Goal: Information Seeking & Learning: Learn about a topic

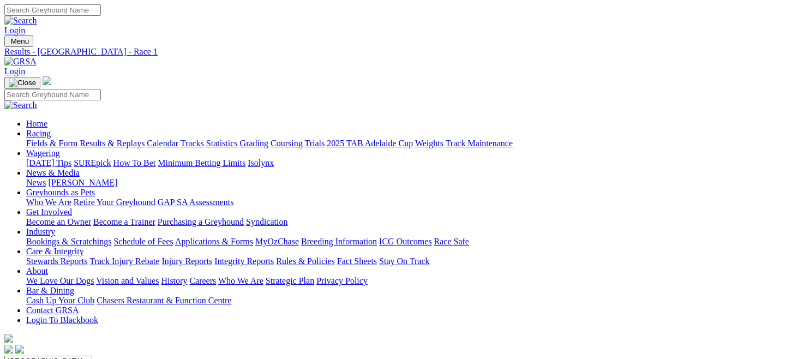
click at [45, 139] on link "Fields & Form" at bounding box center [51, 143] width 51 height 9
click at [53, 139] on link "Fields & Form" at bounding box center [51, 143] width 51 height 9
click at [92, 356] on select "[GEOGRAPHIC_DATA] [GEOGRAPHIC_DATA] [GEOGRAPHIC_DATA] [GEOGRAPHIC_DATA] [GEOGRA…" at bounding box center [48, 361] width 88 height 10
select select "QLD"
click at [51, 356] on select "South Australia New South Wales Northern Territory Queensland Tasmania Victoria…" at bounding box center [48, 361] width 88 height 10
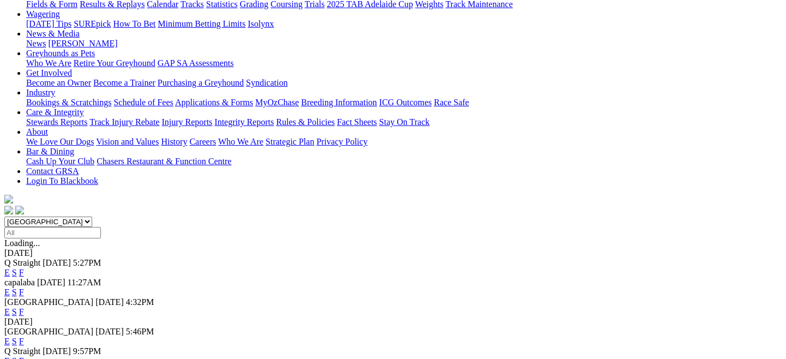
scroll to position [142, 0]
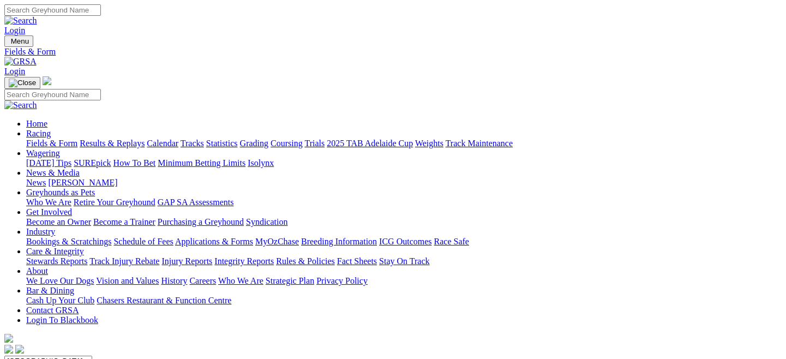
click at [92, 356] on select "South Australia New South Wales Northern Territory Queensland Tasmania Victoria…" at bounding box center [48, 361] width 88 height 10
select select "QLD"
click at [51, 356] on select "[GEOGRAPHIC_DATA] [GEOGRAPHIC_DATA] [GEOGRAPHIC_DATA] [GEOGRAPHIC_DATA] [GEOGRA…" at bounding box center [48, 361] width 88 height 10
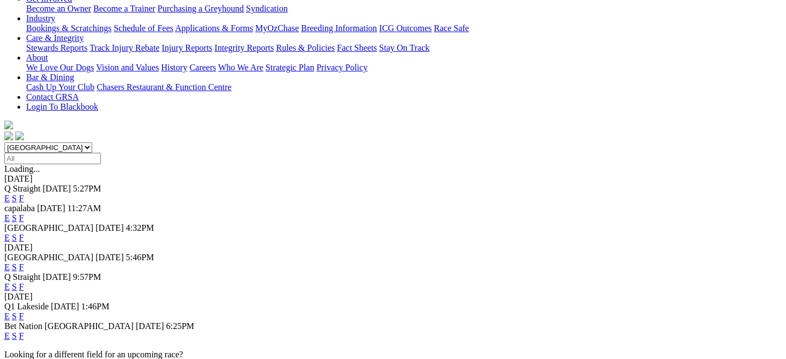
scroll to position [204, 0]
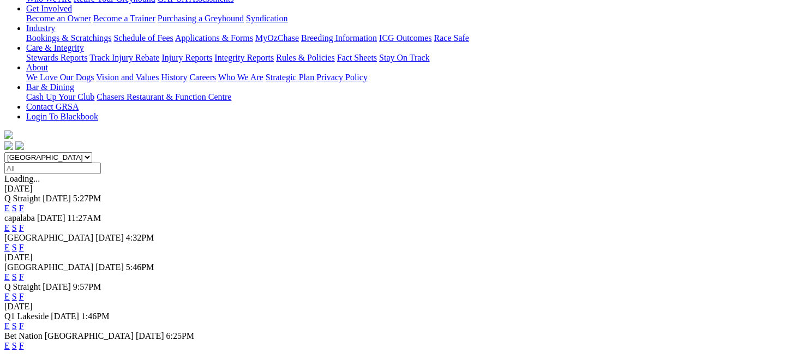
click at [10, 292] on link "E" at bounding box center [6, 296] width 5 height 9
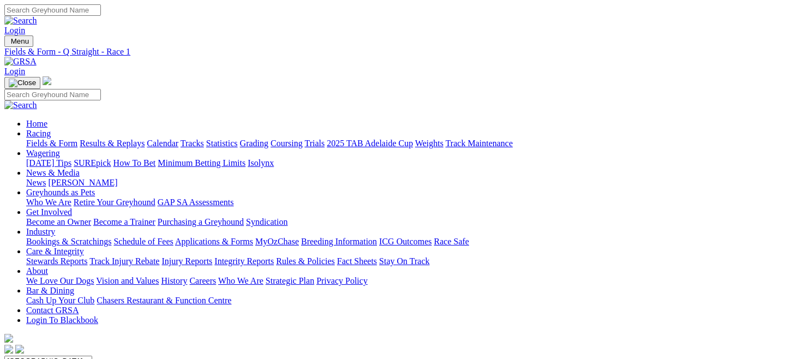
click at [47, 139] on link "Fields & Form" at bounding box center [51, 143] width 51 height 9
click at [92, 356] on select "South Australia New South Wales Northern Territory Queensland Tasmania Victoria…" at bounding box center [48, 361] width 88 height 10
select select "QLD"
click at [51, 356] on select "South Australia New South Wales Northern Territory Queensland Tasmania Victoria…" at bounding box center [48, 361] width 88 height 10
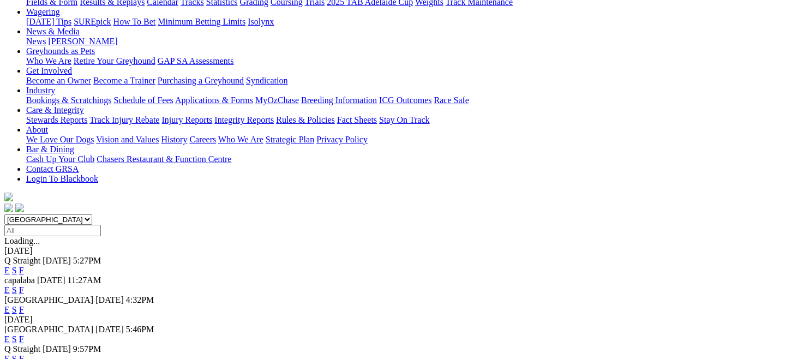
scroll to position [154, 0]
